Goal: Navigation & Orientation: Find specific page/section

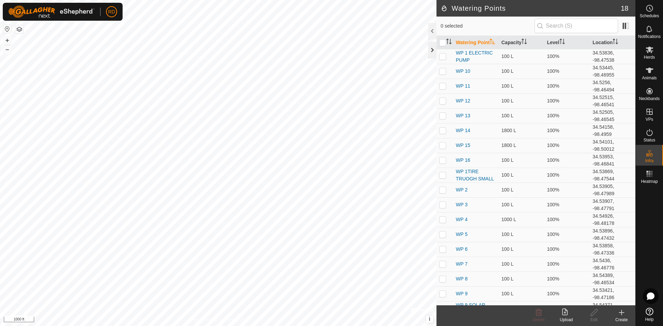
click at [434, 51] on div at bounding box center [432, 50] width 8 height 17
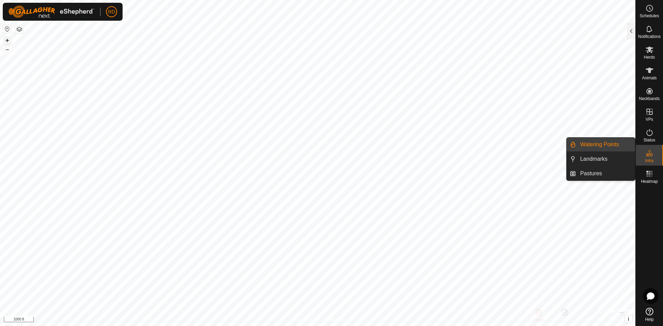
click at [9, 38] on button "+" at bounding box center [7, 40] width 8 height 8
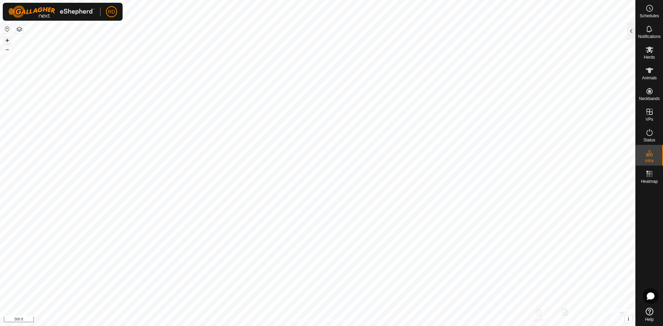
click at [9, 38] on button "+" at bounding box center [7, 40] width 8 height 8
click at [659, 169] on div "Schedules Notifications Herds Animals Neckbands VPs Status Infra Heatmap Help W…" at bounding box center [331, 163] width 663 height 326
click at [651, 133] on icon at bounding box center [649, 132] width 8 height 8
drag, startPoint x: 651, startPoint y: 133, endPoint x: 630, endPoint y: 28, distance: 107.3
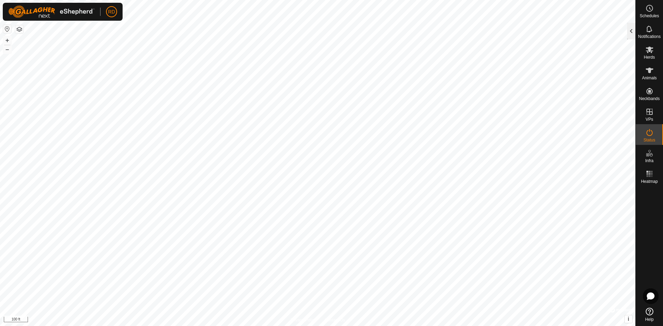
click at [630, 28] on div at bounding box center [631, 31] width 8 height 17
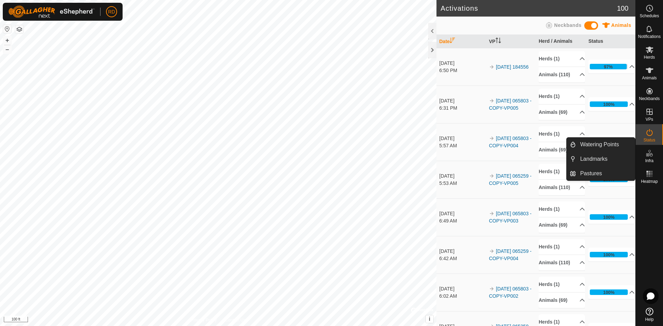
click at [651, 161] on span "Infra" at bounding box center [649, 161] width 8 height 4
click at [591, 173] on link "Pastures" at bounding box center [605, 174] width 59 height 14
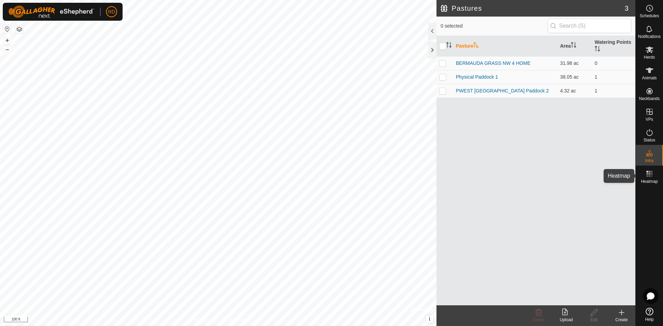
click at [650, 174] on rect at bounding box center [649, 174] width 2 height 2
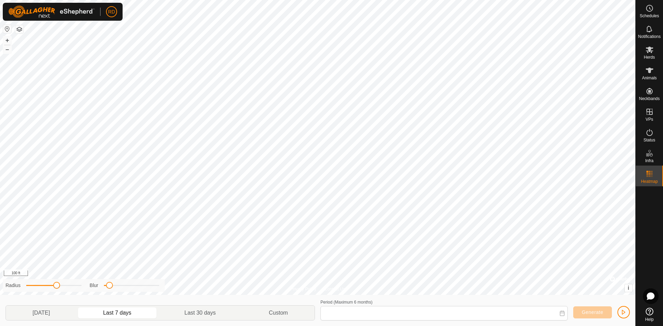
type input "[DATE] - [DATE]"
click at [648, 172] on icon at bounding box center [649, 174] width 8 height 8
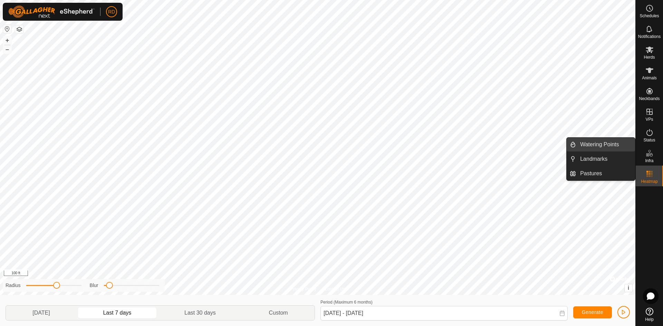
click at [602, 146] on link "Watering Points" at bounding box center [605, 145] width 59 height 14
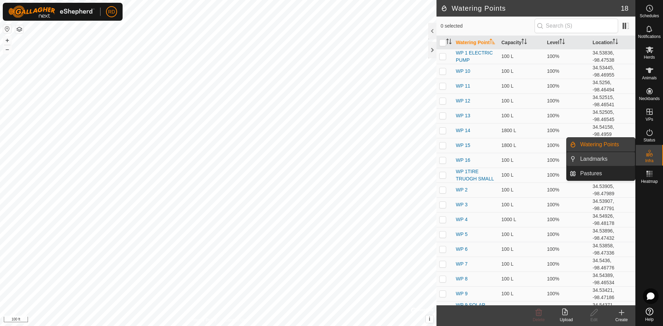
click at [597, 160] on link "Landmarks" at bounding box center [605, 159] width 59 height 14
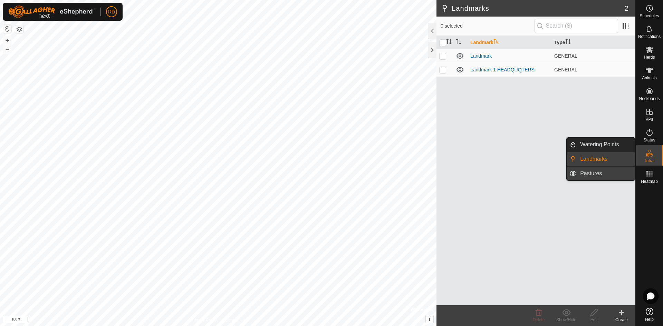
click at [596, 173] on link "Pastures" at bounding box center [605, 174] width 59 height 14
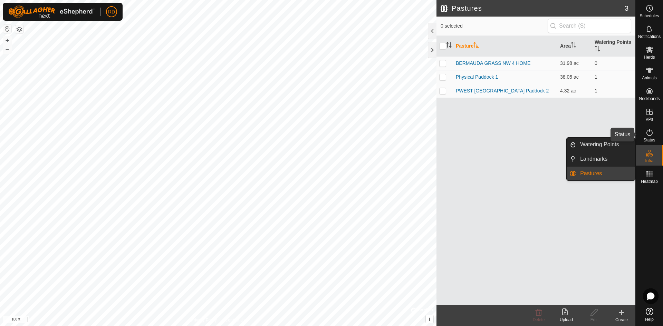
click at [645, 134] on es-activation-svg-icon at bounding box center [649, 132] width 12 height 11
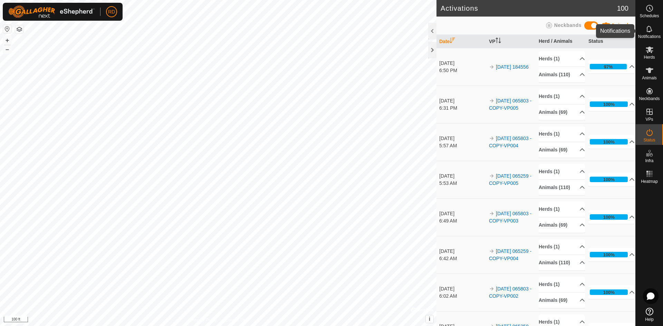
click at [649, 26] on icon at bounding box center [649, 29] width 8 height 8
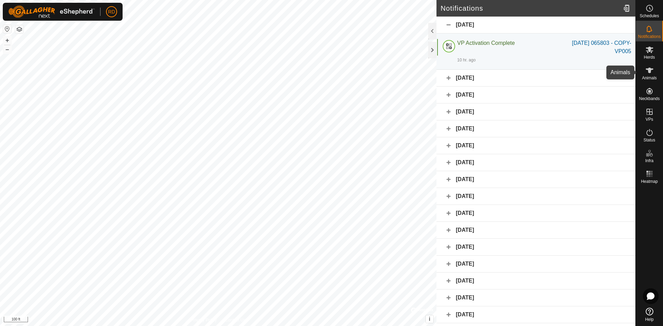
click at [649, 73] on icon at bounding box center [650, 71] width 8 height 6
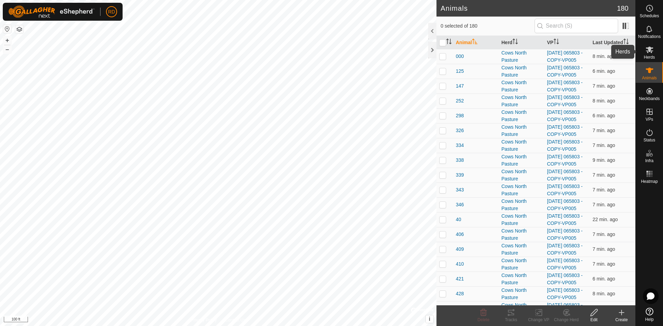
click at [646, 51] on icon at bounding box center [649, 50] width 8 height 8
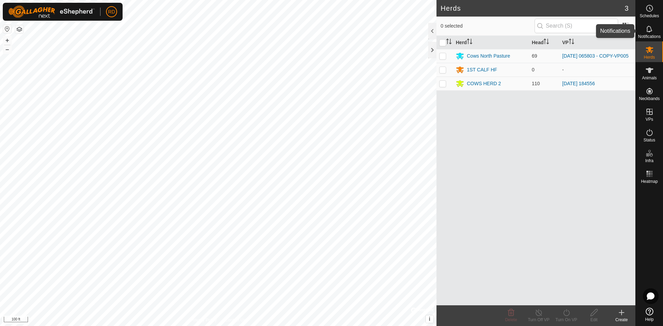
click at [646, 35] on span "Notifications" at bounding box center [649, 37] width 22 height 4
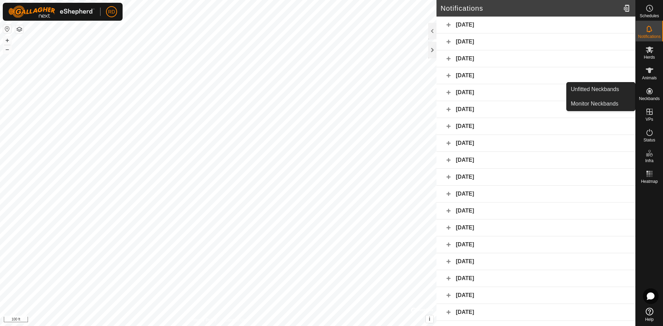
click at [653, 95] on icon at bounding box center [649, 91] width 8 height 8
click at [607, 104] on link "Monitor Neckbands" at bounding box center [601, 104] width 68 height 14
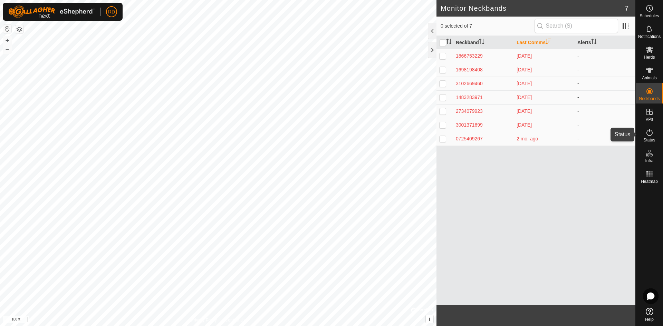
click at [651, 138] on span "Status" at bounding box center [649, 140] width 12 height 4
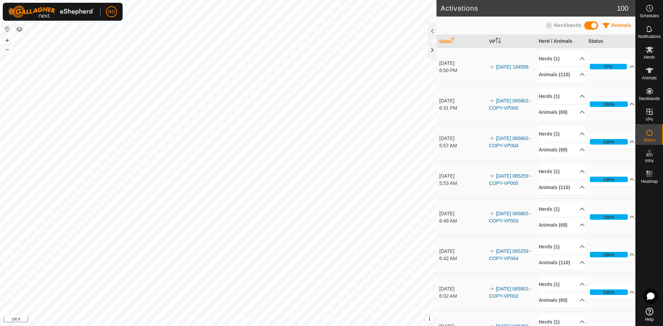
click at [648, 131] on icon at bounding box center [649, 132] width 8 height 8
click at [434, 30] on div at bounding box center [432, 31] width 8 height 17
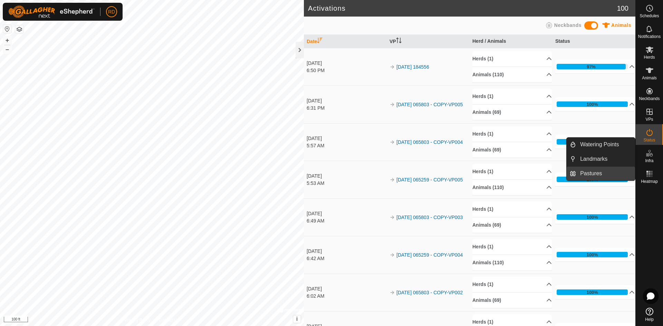
click at [592, 171] on span "Pastures" at bounding box center [591, 174] width 22 height 8
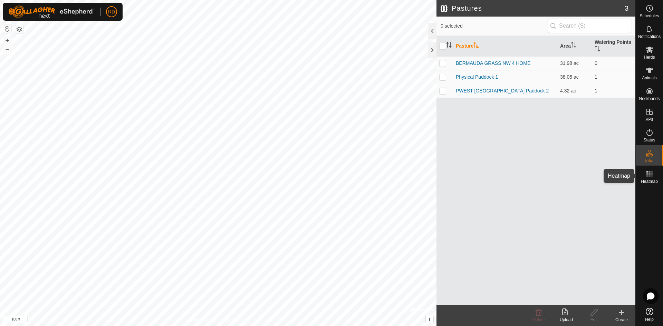
click at [650, 173] on rect at bounding box center [649, 174] width 2 height 2
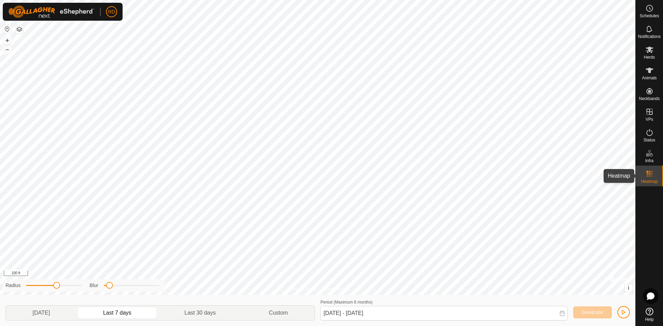
click at [648, 174] on icon at bounding box center [649, 174] width 8 height 8
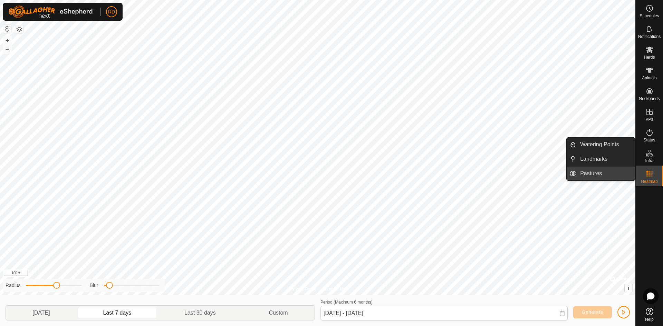
click at [606, 172] on link "Pastures" at bounding box center [605, 174] width 59 height 14
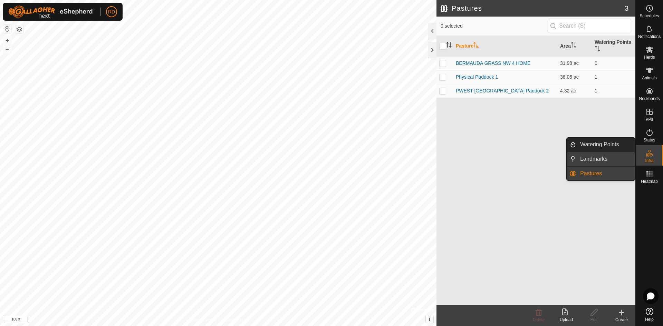
click at [602, 157] on link "Landmarks" at bounding box center [605, 159] width 59 height 14
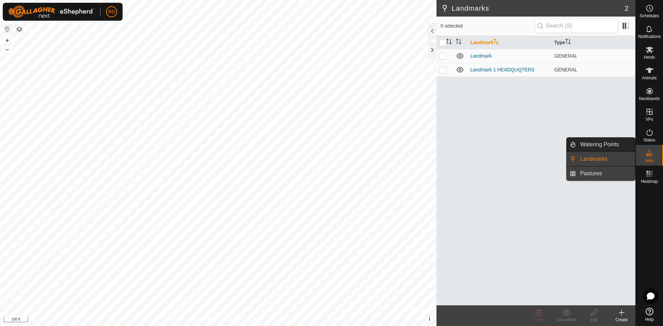
click at [597, 175] on link "Pastures" at bounding box center [605, 174] width 59 height 14
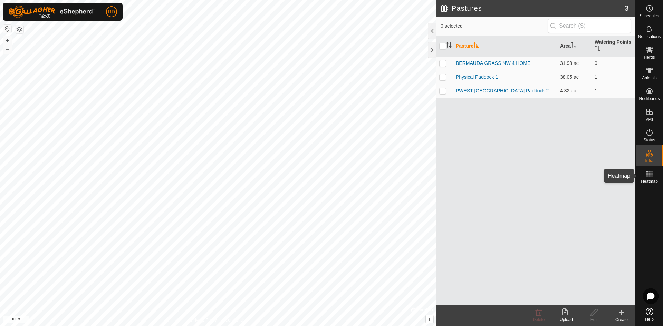
click at [646, 176] on icon at bounding box center [649, 174] width 8 height 8
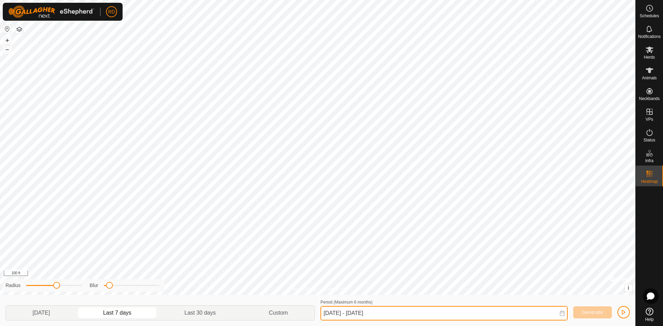
click at [432, 312] on input "[DATE] - [DATE]" at bounding box center [443, 313] width 247 height 15
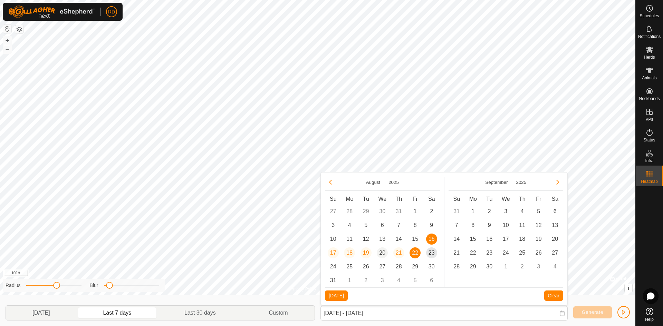
click at [382, 256] on span "20" at bounding box center [382, 253] width 11 height 11
click at [413, 254] on span "22" at bounding box center [414, 253] width 11 height 11
type input "[DATE] - [DATE]"
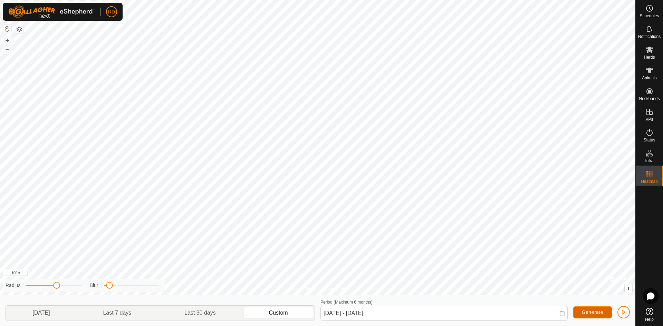
click at [596, 313] on span "Generate" at bounding box center [592, 313] width 21 height 6
click at [6, 50] on button "–" at bounding box center [7, 49] width 8 height 8
click at [282, 315] on p-togglebutton "Custom" at bounding box center [278, 313] width 72 height 15
click at [583, 310] on span "Generate" at bounding box center [592, 313] width 21 height 6
drag, startPoint x: 109, startPoint y: 286, endPoint x: 138, endPoint y: 289, distance: 28.4
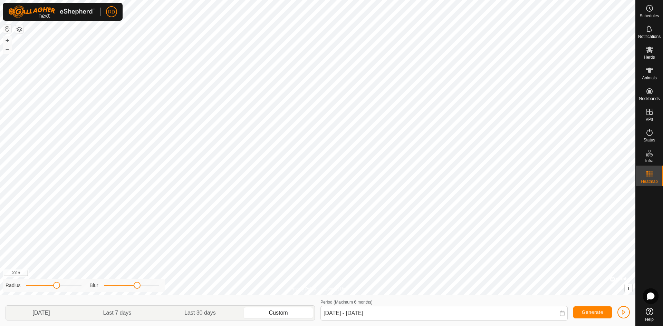
click at [138, 289] on div "Blur" at bounding box center [124, 285] width 69 height 7
click at [116, 292] on div "Privacy Policy Contact Us 647 3504320469 Cows [GEOGRAPHIC_DATA] [DATE] 065803 -…" at bounding box center [317, 163] width 635 height 326
drag, startPoint x: 137, startPoint y: 285, endPoint x: 119, endPoint y: 291, distance: 19.1
click at [119, 291] on div "Radius Blur" at bounding box center [84, 285] width 162 height 13
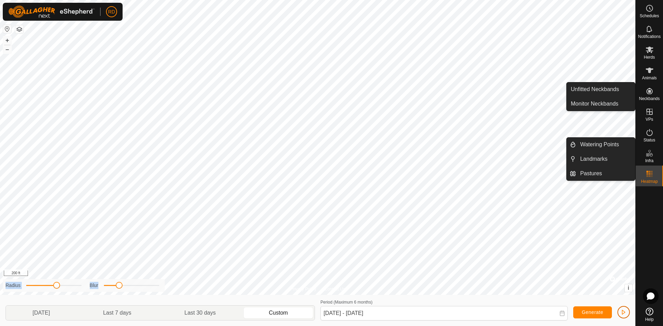
click at [625, 313] on span "button" at bounding box center [624, 313] width 6 height 6
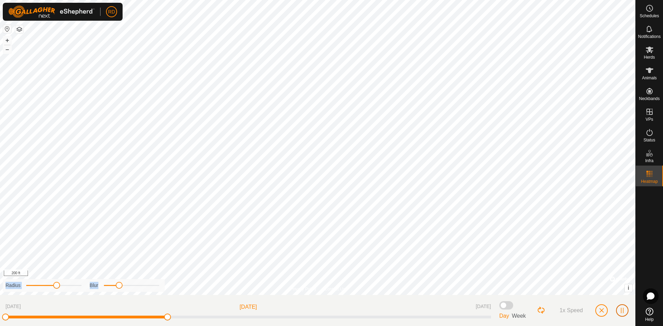
click at [623, 313] on span "button" at bounding box center [622, 311] width 6 height 6
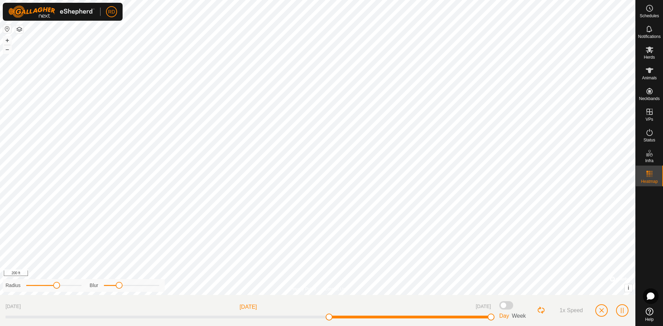
drag, startPoint x: 511, startPoint y: 306, endPoint x: 515, endPoint y: 306, distance: 4.1
click at [515, 306] on div "Day Week" at bounding box center [513, 310] width 29 height 19
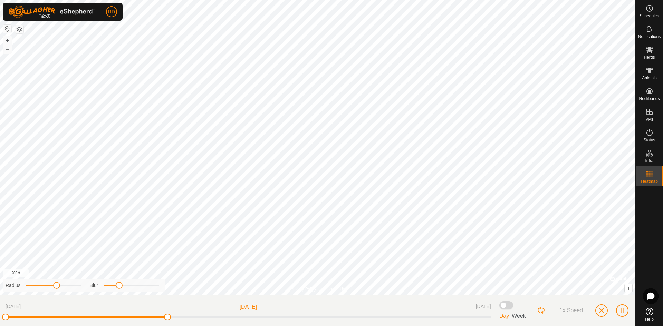
drag, startPoint x: 504, startPoint y: 305, endPoint x: 514, endPoint y: 303, distance: 10.8
click at [514, 303] on div "Day Week" at bounding box center [513, 310] width 29 height 19
click at [621, 309] on span "button" at bounding box center [622, 311] width 6 height 6
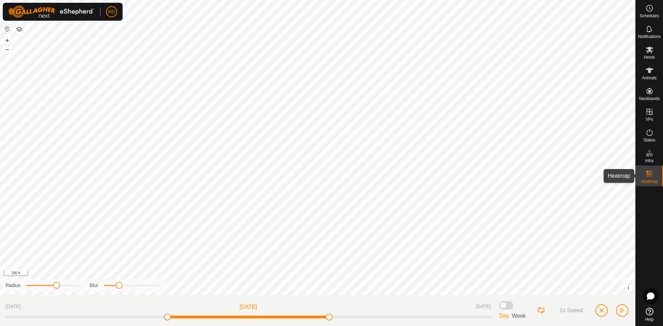
click at [647, 179] on es-heatmap-svg-icon at bounding box center [649, 173] width 12 height 11
click at [646, 175] on rect at bounding box center [647, 176] width 2 height 2
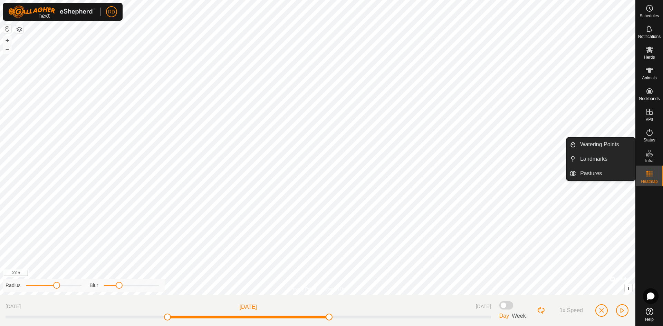
click at [650, 152] on icon at bounding box center [649, 151] width 2 height 2
click at [645, 160] on span "Infra" at bounding box center [649, 161] width 8 height 4
click at [590, 177] on link "Pastures" at bounding box center [605, 174] width 59 height 14
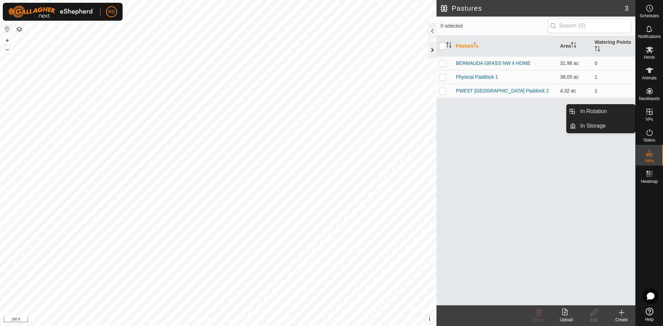
click at [431, 46] on div at bounding box center [432, 50] width 8 height 17
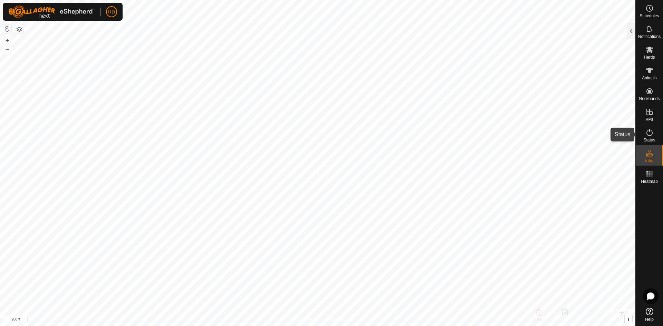
click at [653, 135] on icon at bounding box center [649, 132] width 8 height 8
click at [629, 30] on div at bounding box center [631, 31] width 8 height 17
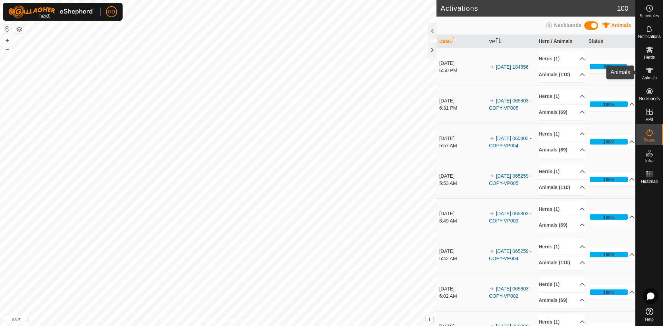
click at [651, 70] on icon at bounding box center [650, 71] width 8 height 6
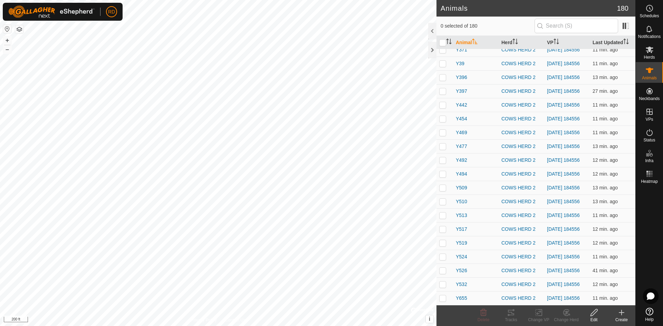
scroll to position [2477, 0]
click at [430, 49] on div at bounding box center [432, 50] width 8 height 17
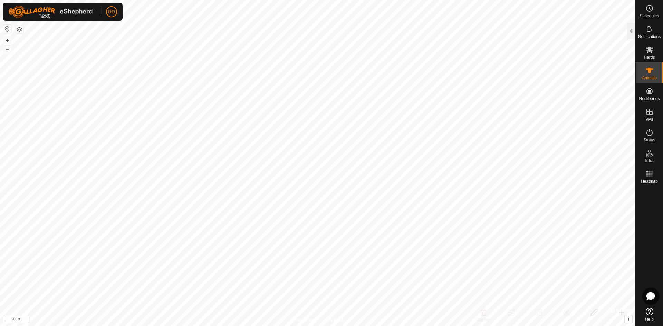
click at [647, 297] on icon at bounding box center [651, 296] width 8 height 7
click at [0, 0] on icon at bounding box center [0, 0] width 0 height 0
click at [648, 311] on icon at bounding box center [650, 312] width 8 height 8
drag, startPoint x: 8, startPoint y: 40, endPoint x: 654, endPoint y: 313, distance: 700.9
click at [654, 313] on link "Help" at bounding box center [649, 314] width 27 height 19
